Goal: Information Seeking & Learning: Learn about a topic

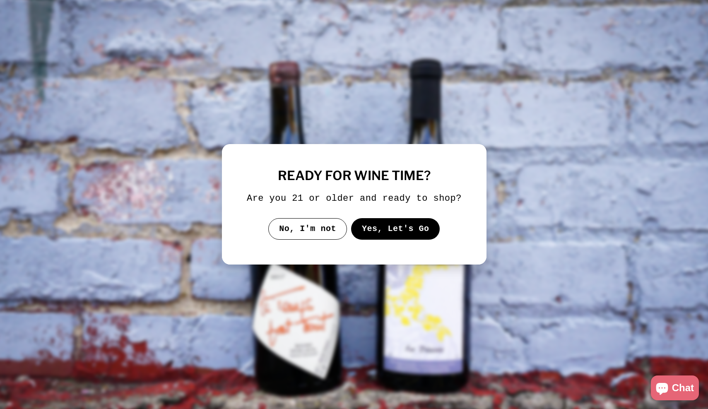
click at [370, 233] on button "Yes, Let's Go" at bounding box center [395, 229] width 89 height 22
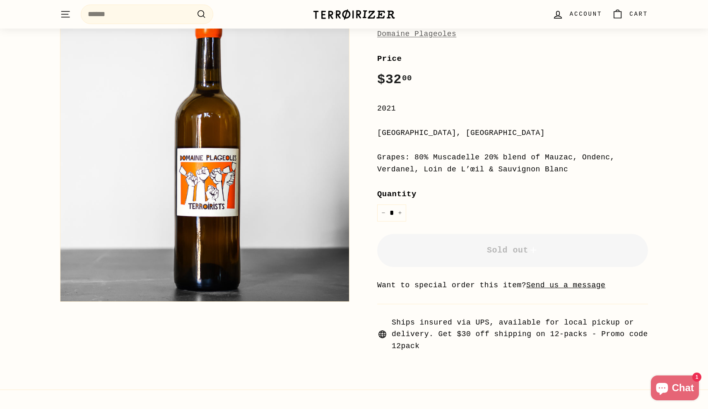
scroll to position [135, 0]
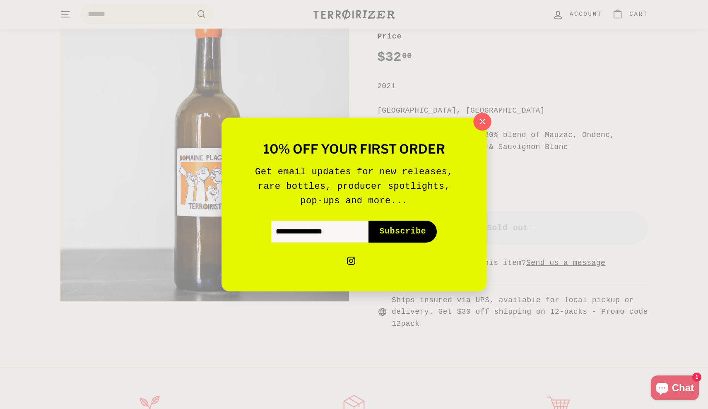
click at [483, 123] on icon "button" at bounding box center [482, 122] width 12 height 12
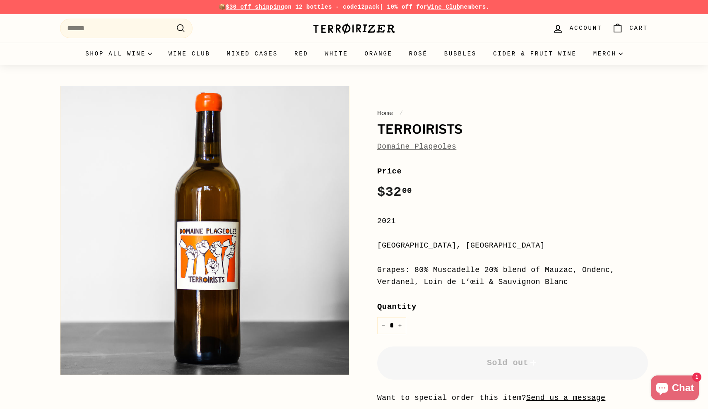
scroll to position [3, 0]
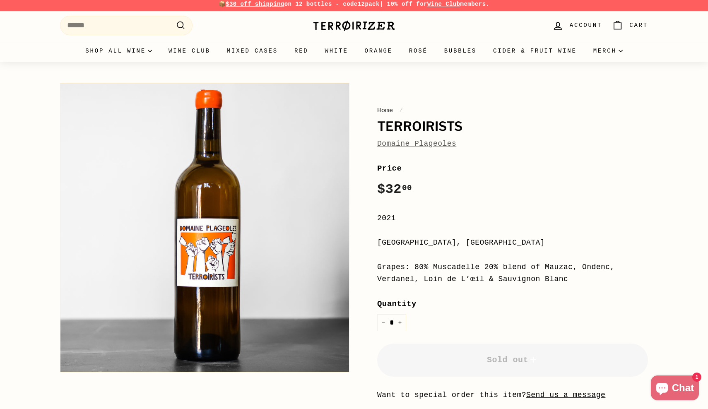
click at [404, 140] on link "Domaine Plageoles" at bounding box center [416, 144] width 79 height 8
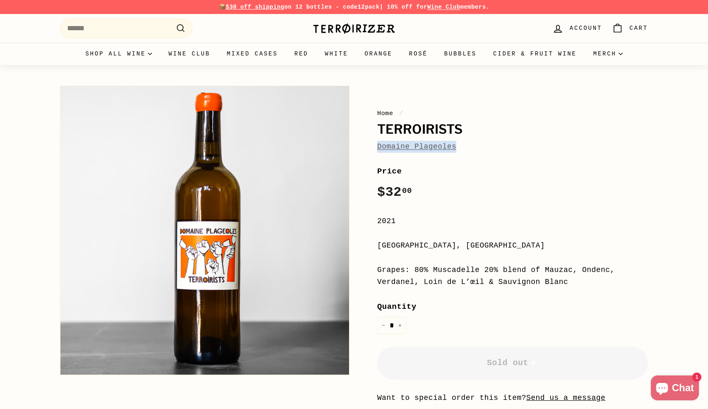
drag, startPoint x: 465, startPoint y: 146, endPoint x: 378, endPoint y: 144, distance: 87.8
click at [378, 144] on div "Domaine Plageoles" at bounding box center [512, 147] width 271 height 12
copy link "Domaine Plageoles"
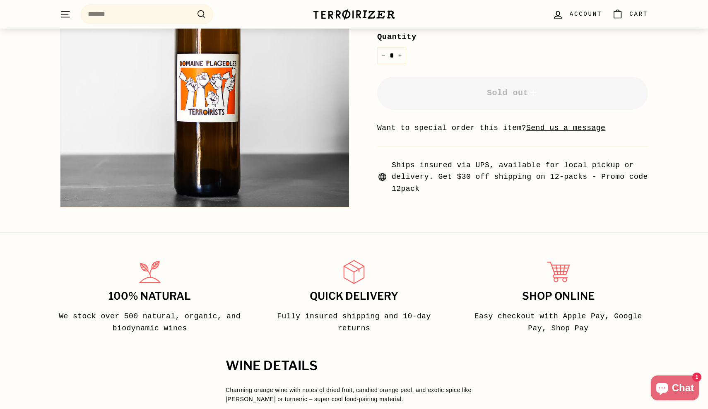
scroll to position [331, 0]
